Goal: Information Seeking & Learning: Check status

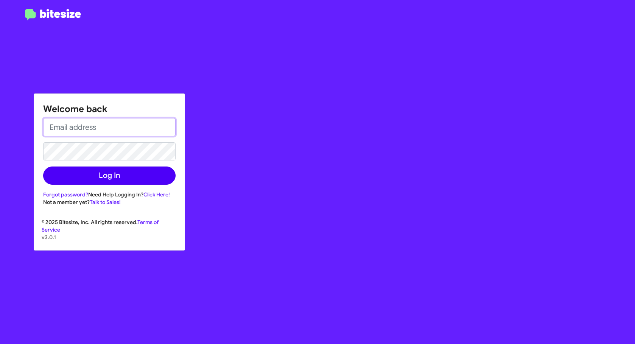
type input "[EMAIL_ADDRESS][DOMAIN_NAME]"
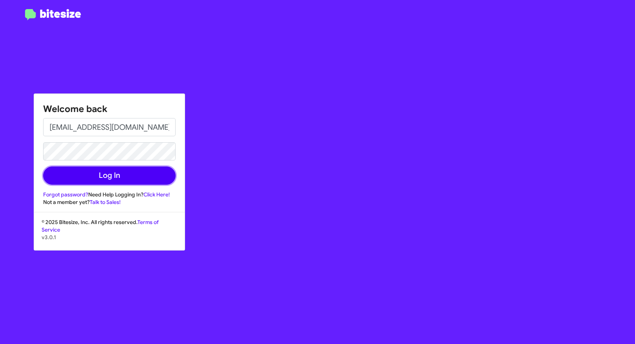
click at [120, 179] on button "Log In" at bounding box center [109, 176] width 132 height 18
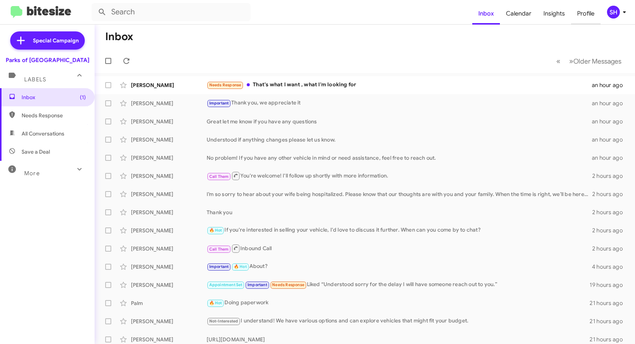
click at [587, 13] on span "Profile" at bounding box center [586, 14] width 30 height 22
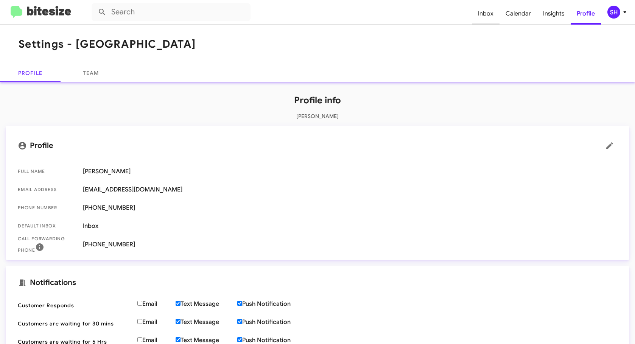
click at [483, 14] on span "Inbox" at bounding box center [486, 14] width 28 height 22
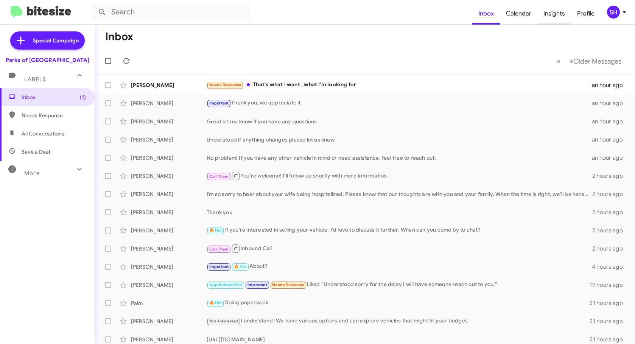
click at [552, 15] on span "Insights" at bounding box center [554, 14] width 34 height 22
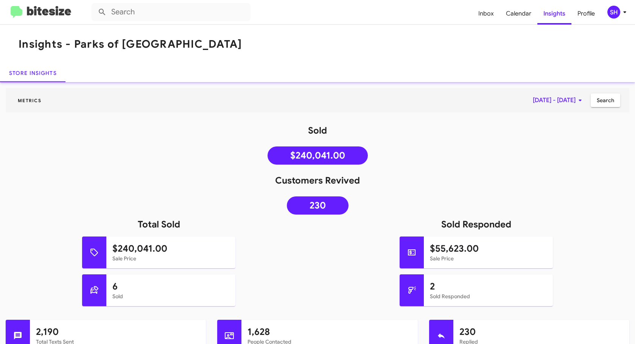
click at [576, 103] on icon at bounding box center [580, 100] width 9 height 9
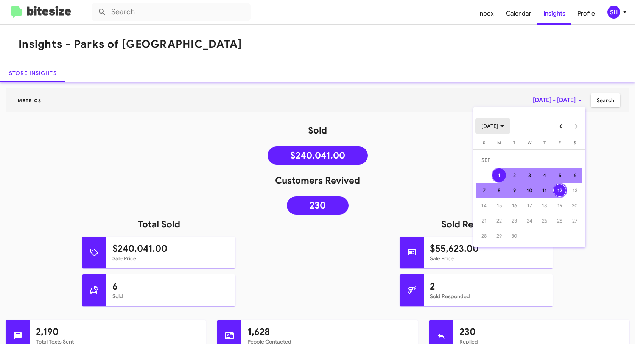
click at [497, 127] on span "[DATE]" at bounding box center [492, 126] width 23 height 14
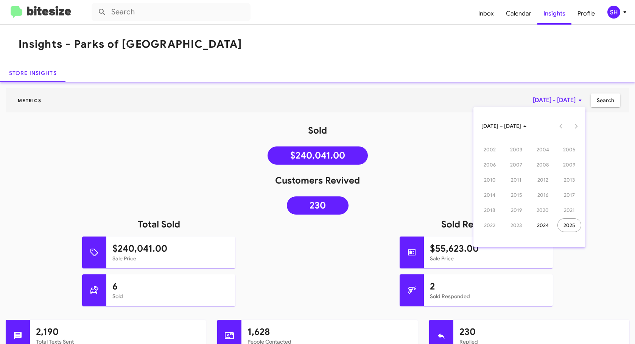
click at [538, 126] on div at bounding box center [543, 125] width 20 height 15
click at [572, 229] on div "2025" at bounding box center [569, 225] width 24 height 14
click at [569, 179] on div "AUG" at bounding box center [569, 180] width 24 height 14
click at [597, 101] on div at bounding box center [317, 172] width 635 height 344
click at [579, 100] on icon at bounding box center [580, 100] width 9 height 9
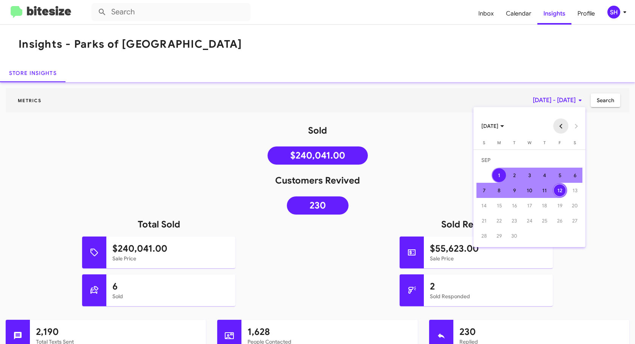
click at [561, 128] on button "Previous month" at bounding box center [560, 125] width 15 height 15
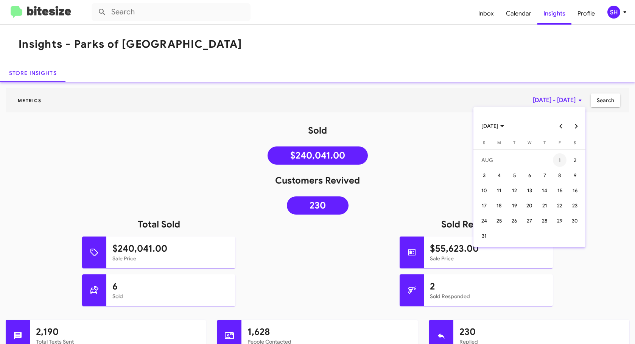
click at [559, 156] on div "1" at bounding box center [560, 160] width 14 height 14
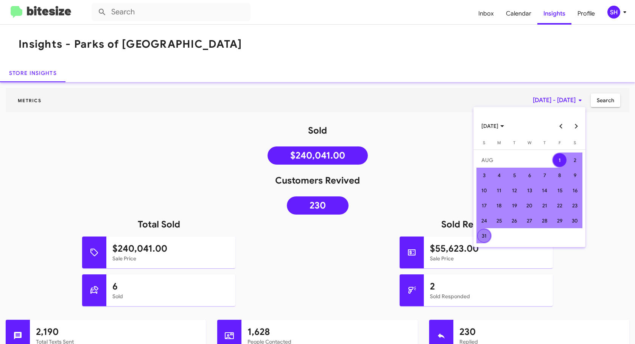
click at [482, 237] on div "31" at bounding box center [484, 236] width 14 height 14
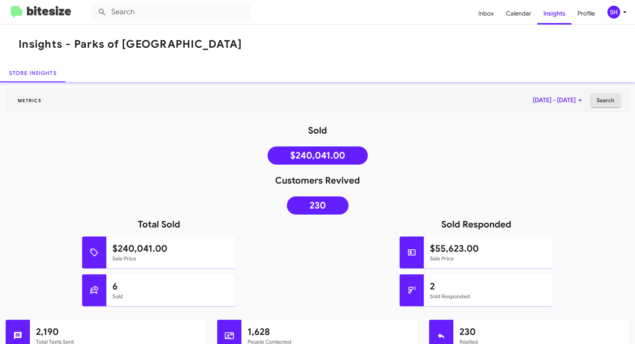
click at [598, 98] on span "Search" at bounding box center [605, 100] width 17 height 14
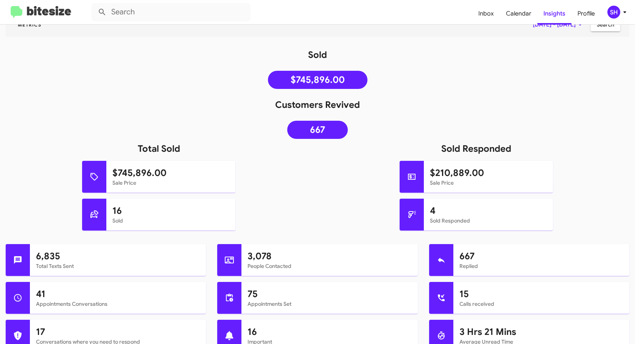
scroll to position [114, 0]
